Goal: Contribute content: Contribute content

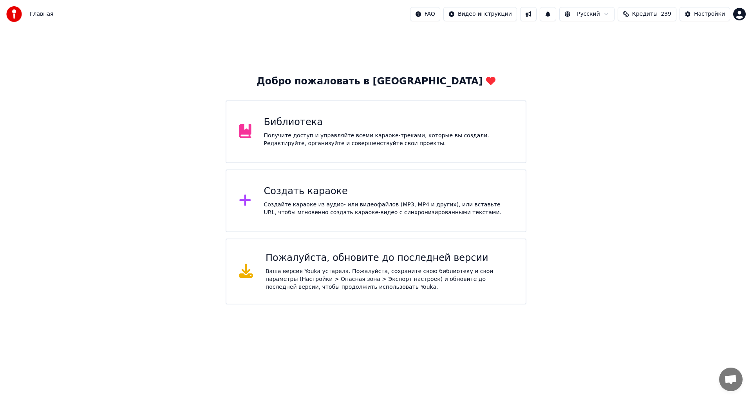
click at [337, 119] on div "Библиотека" at bounding box center [389, 122] width 250 height 13
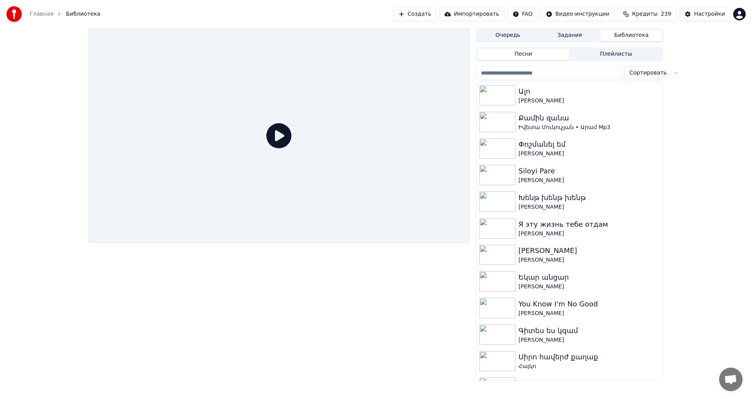
click at [629, 37] on button "Библиотека" at bounding box center [632, 35] width 62 height 11
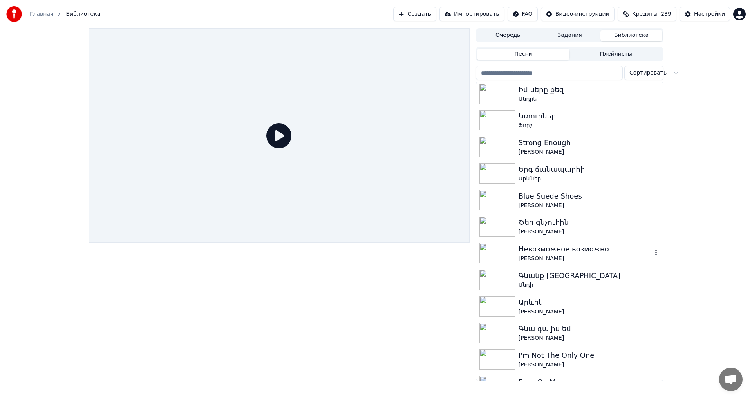
scroll to position [666, 0]
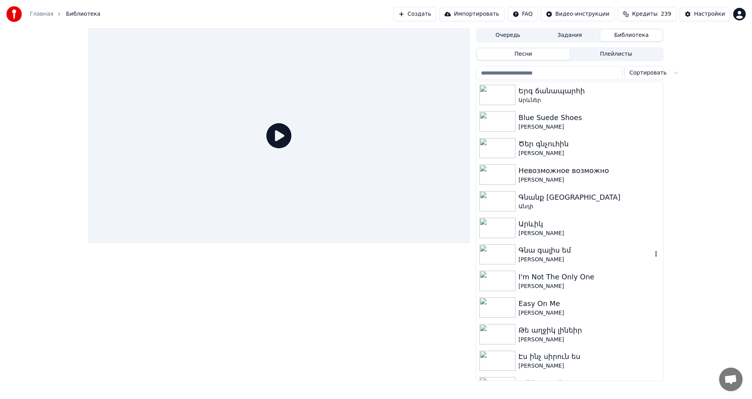
click at [602, 255] on div "Գնա գալիս եմ" at bounding box center [586, 250] width 134 height 11
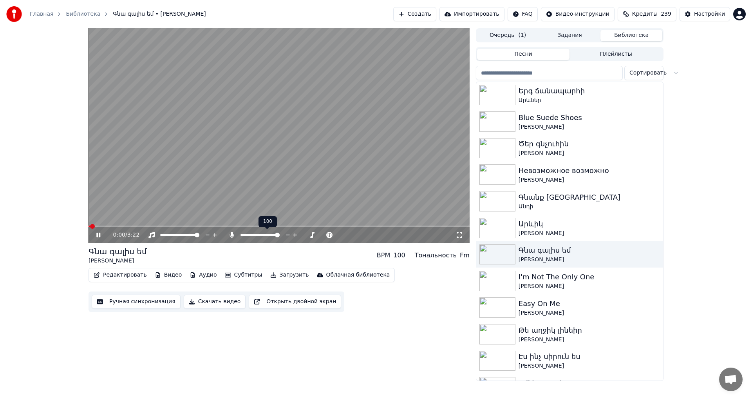
click at [280, 237] on span at bounding box center [277, 234] width 5 height 5
click at [111, 302] on button "Ручная синхронизация" at bounding box center [136, 301] width 89 height 14
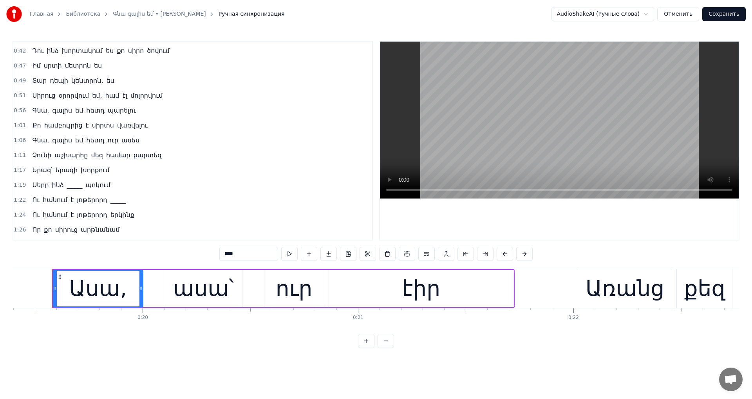
scroll to position [118, 0]
click at [117, 185] on div "1:19 Սերը ինձ _____ պոկում" at bounding box center [192, 184] width 359 height 15
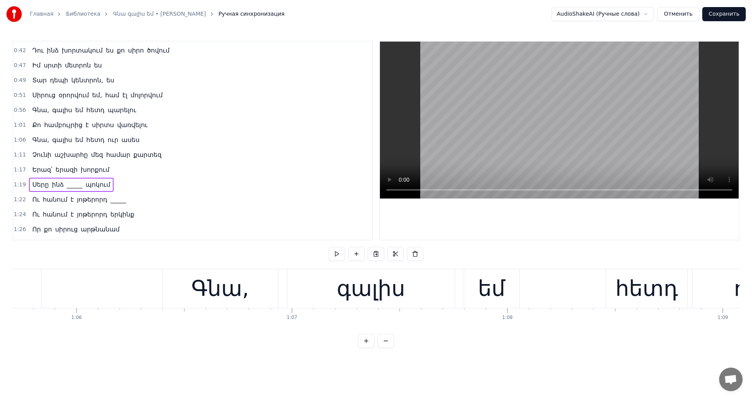
scroll to position [0, 17111]
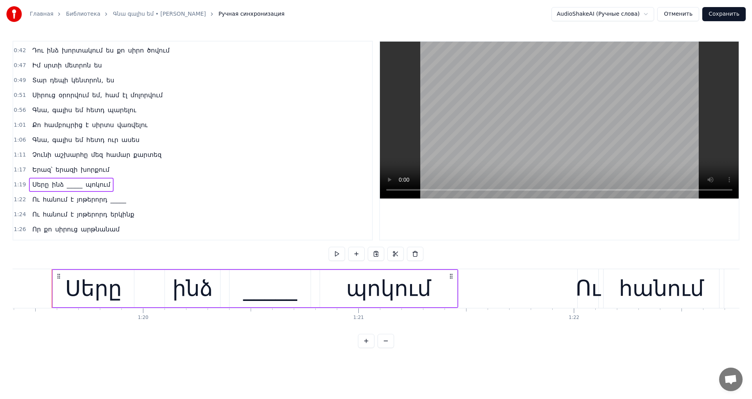
click at [292, 294] on div "_____" at bounding box center [270, 288] width 54 height 33
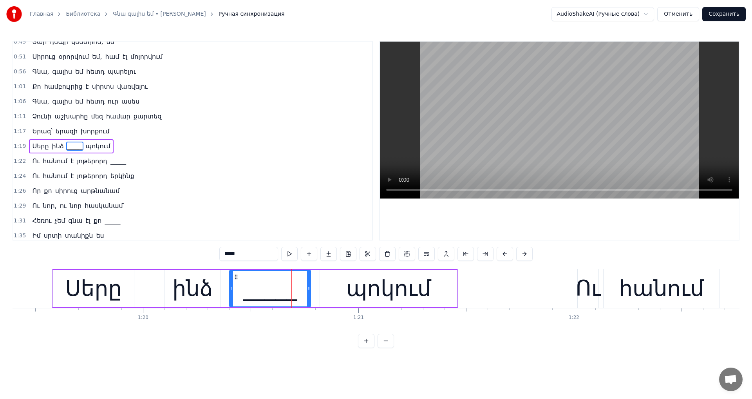
scroll to position [161, 0]
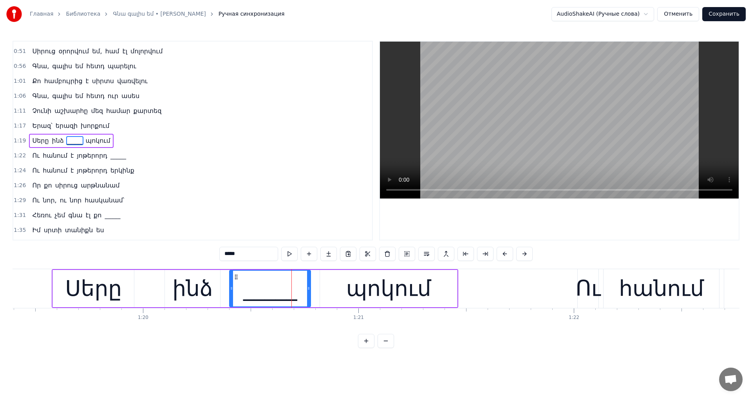
drag, startPoint x: 216, startPoint y: 252, endPoint x: 173, endPoint y: 246, distance: 43.4
click at [173, 246] on div "0:19 Ասա, ասա՝ ուր էիր 0:22 Առանց քեզ _____ էի 0:24 Ասա՝ որտեղից հայտնվեցիր 0:2…" at bounding box center [376, 194] width 727 height 307
type input "*****"
click at [114, 202] on div "Ու նոր, ու նոր հասկանամ՝" at bounding box center [78, 200] width 98 height 14
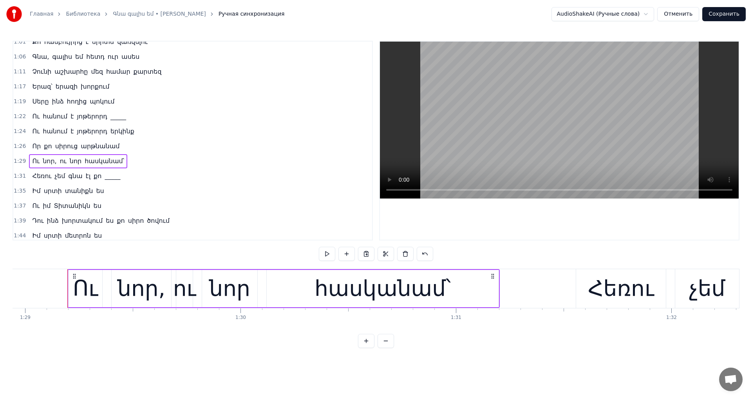
scroll to position [0, 19185]
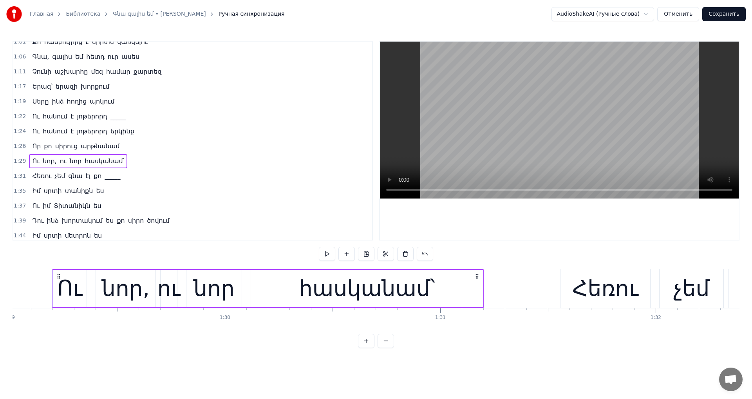
click at [152, 221] on span "ծովում" at bounding box center [158, 220] width 24 height 9
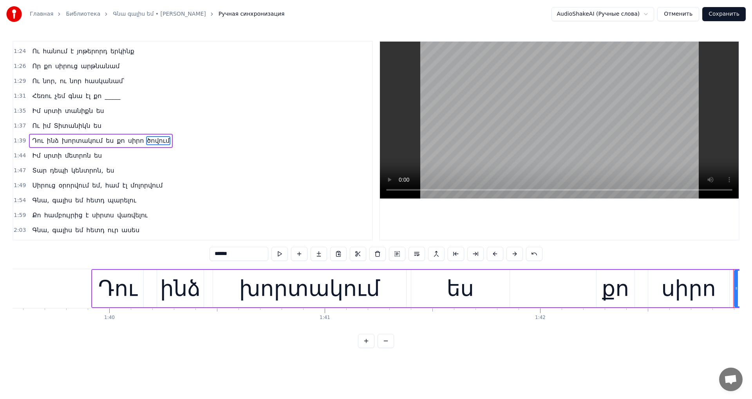
scroll to position [0, 22137]
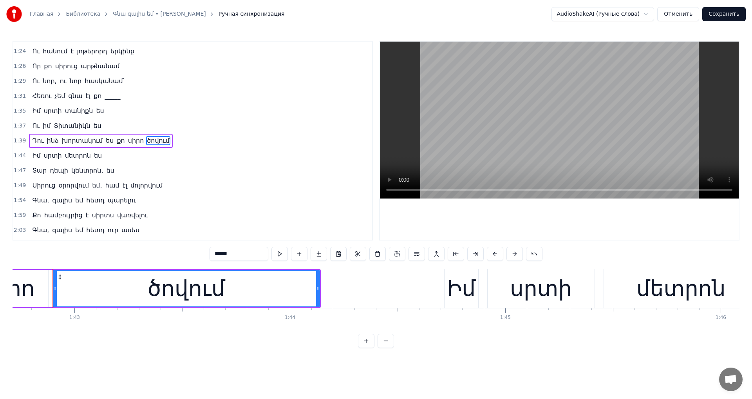
drag, startPoint x: 218, startPoint y: 255, endPoint x: 141, endPoint y: 255, distance: 77.2
click at [141, 255] on div "0:19 Ասա, ասա՝ ուր էիր 0:22 Առանց քեզ _____ էի 0:24 Ասա՝ որտեղից հայտնվեցիր 0:2…" at bounding box center [376, 194] width 727 height 307
type input "******"
click at [715, 14] on button "Сохранить" at bounding box center [724, 14] width 43 height 14
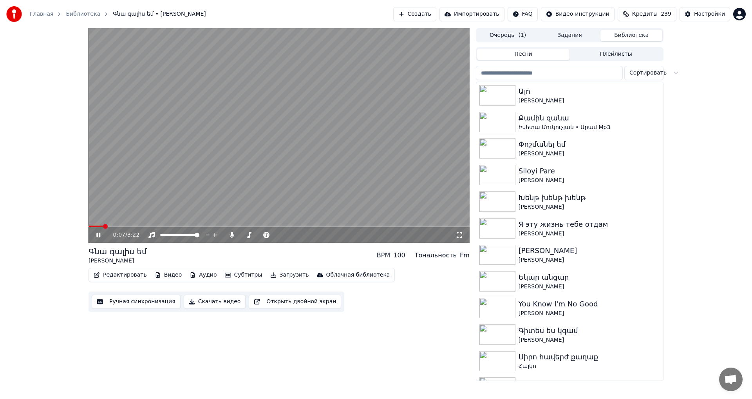
click at [142, 255] on div "Գնա գալիս եմ" at bounding box center [118, 251] width 58 height 11
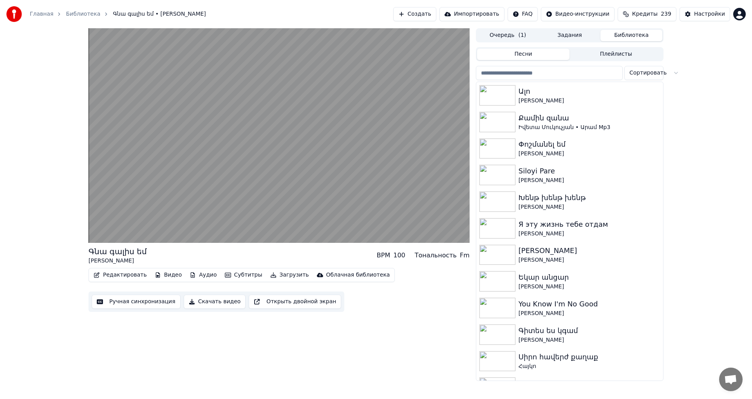
click at [111, 274] on button "Редактировать" at bounding box center [121, 274] width 60 height 11
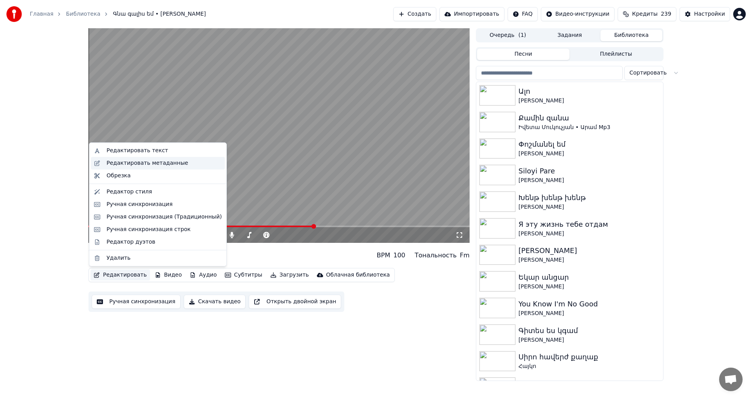
click at [173, 165] on div "Редактировать метаданные" at bounding box center [148, 163] width 82 height 8
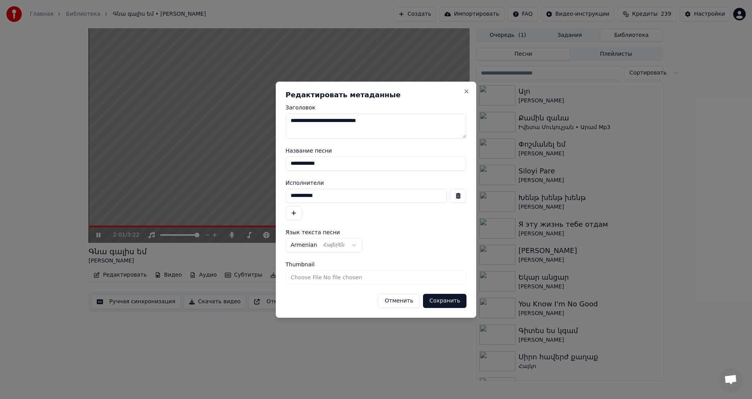
drag, startPoint x: 388, startPoint y: 120, endPoint x: 220, endPoint y: 121, distance: 168.1
click at [220, 121] on body "Главная Библиотека Գնա գալիս եմ • [PERSON_NAME] Создать Импортировать FAQ Видео…" at bounding box center [376, 199] width 752 height 399
type textarea "**********"
click at [454, 300] on button "Сохранить" at bounding box center [444, 301] width 43 height 14
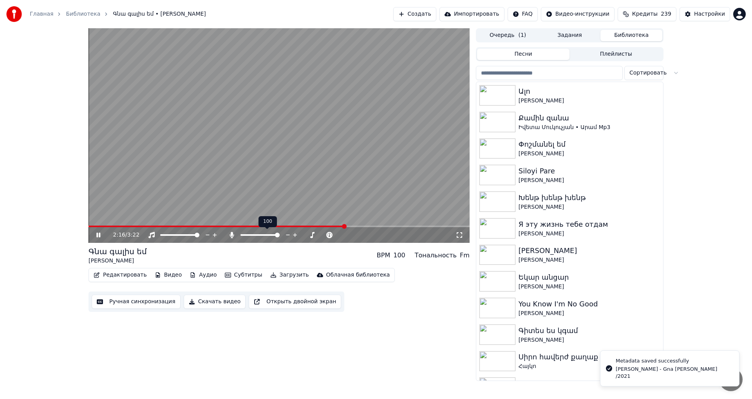
click at [241, 235] on span at bounding box center [260, 235] width 39 height 2
click at [295, 236] on icon at bounding box center [295, 235] width 4 height 4
click at [164, 225] on video at bounding box center [279, 135] width 381 height 214
click at [166, 226] on span at bounding box center [219, 226] width 261 height 2
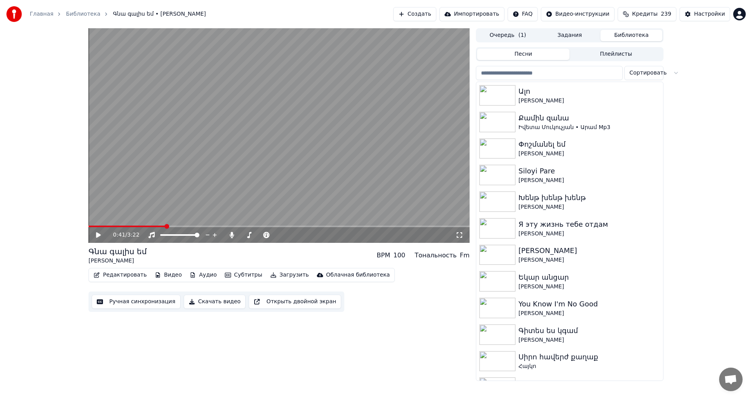
click at [295, 170] on video at bounding box center [279, 135] width 381 height 214
click at [288, 237] on icon at bounding box center [287, 235] width 7 height 8
click at [275, 165] on video at bounding box center [279, 135] width 381 height 214
click at [275, 273] on button "Загрузить" at bounding box center [289, 274] width 45 height 11
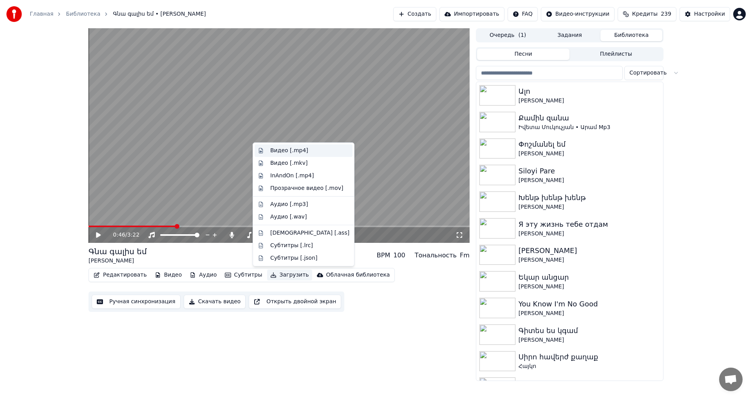
click at [295, 149] on div "Видео [.mp4]" at bounding box center [289, 151] width 38 height 8
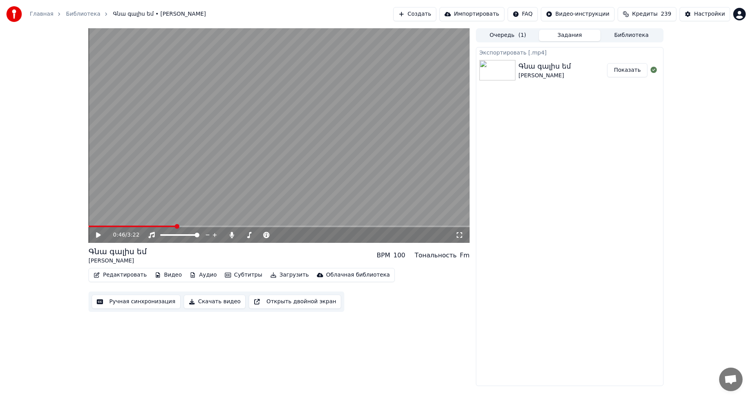
click at [624, 68] on button "Показать" at bounding box center [627, 70] width 40 height 14
